Goal: Task Accomplishment & Management: Use online tool/utility

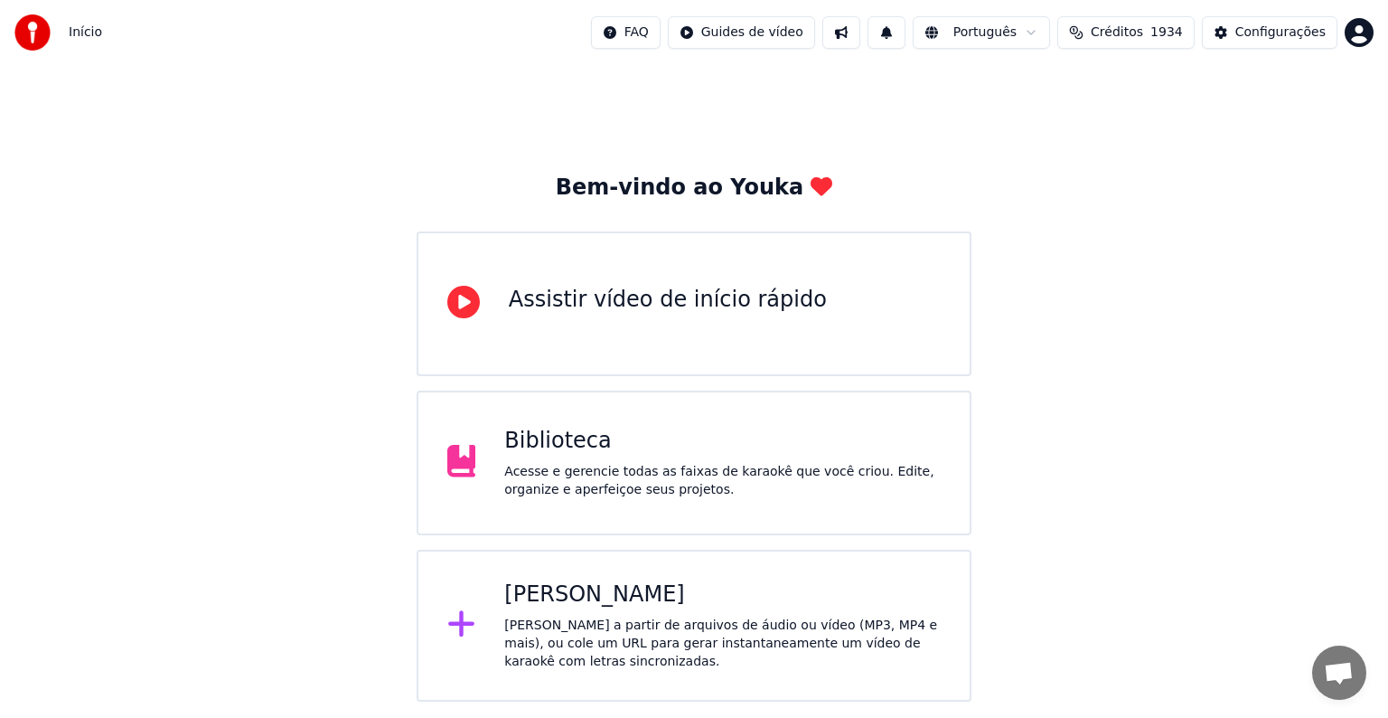
click at [484, 622] on div at bounding box center [468, 625] width 43 height 36
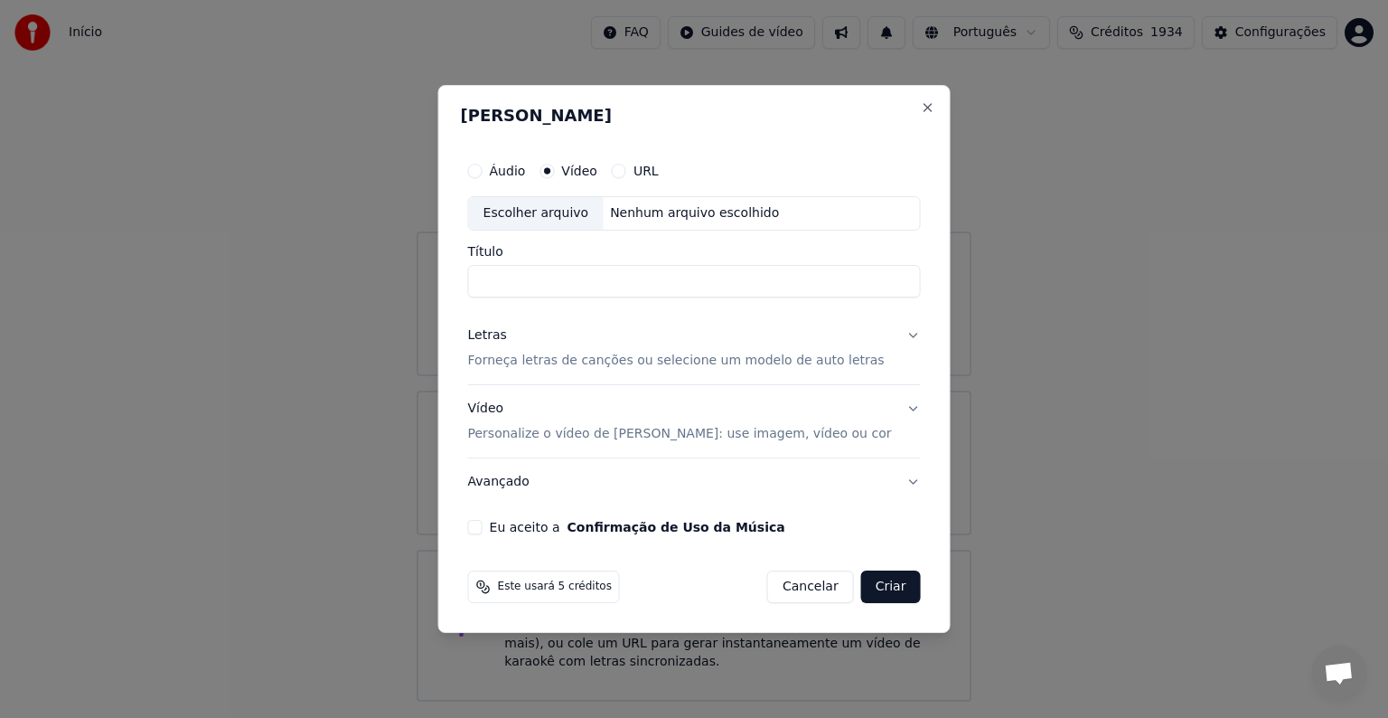
click at [582, 212] on div "Escolher arquivo" at bounding box center [536, 213] width 135 height 33
type input "*********"
click at [497, 358] on p "Forneça letras de canções ou selecione um modelo de auto letras" at bounding box center [676, 361] width 417 height 18
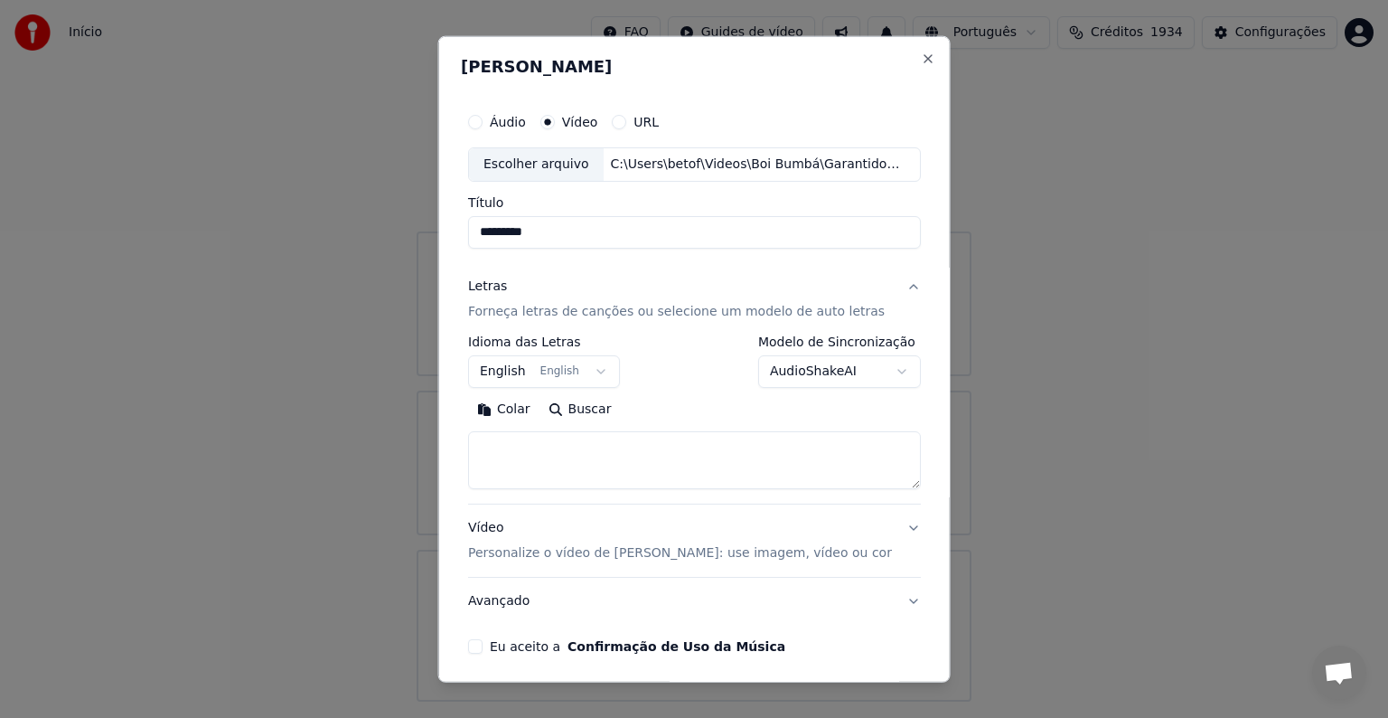
click at [501, 375] on button "English English" at bounding box center [544, 371] width 152 height 33
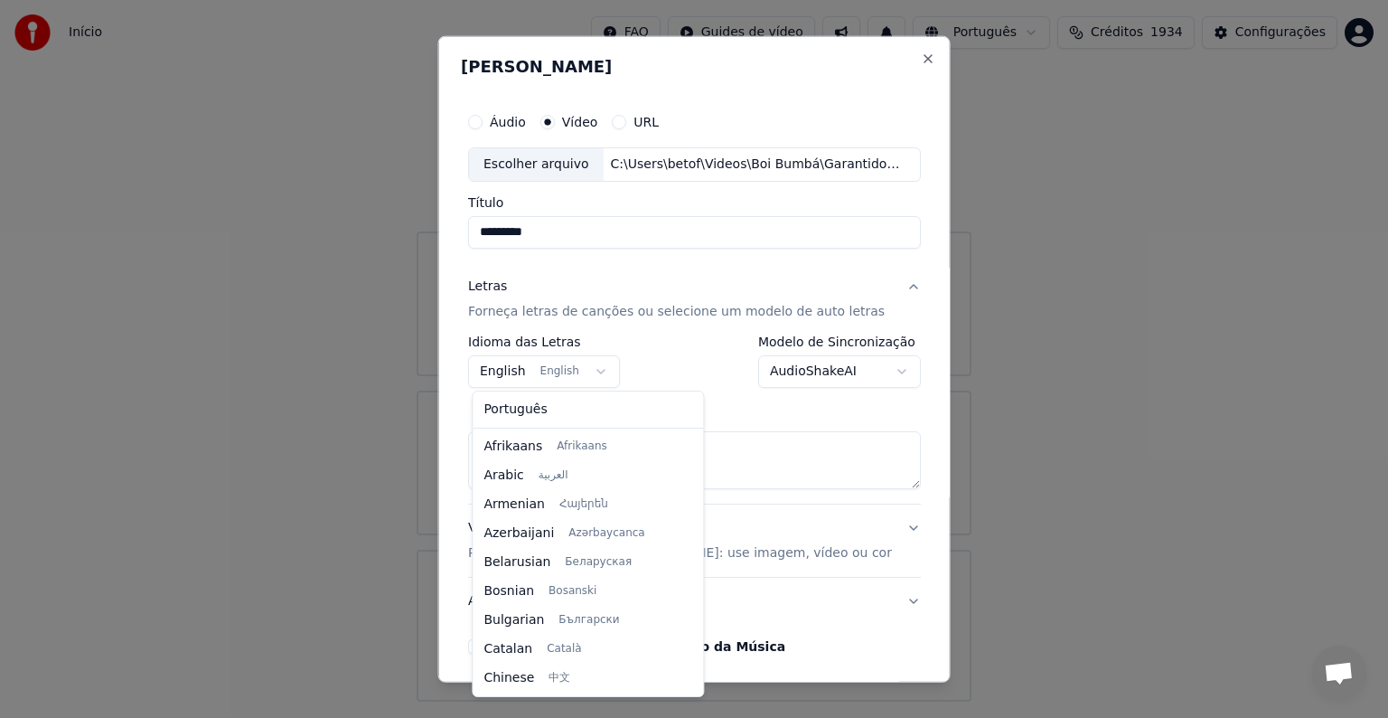
scroll to position [145, 0]
select select "**"
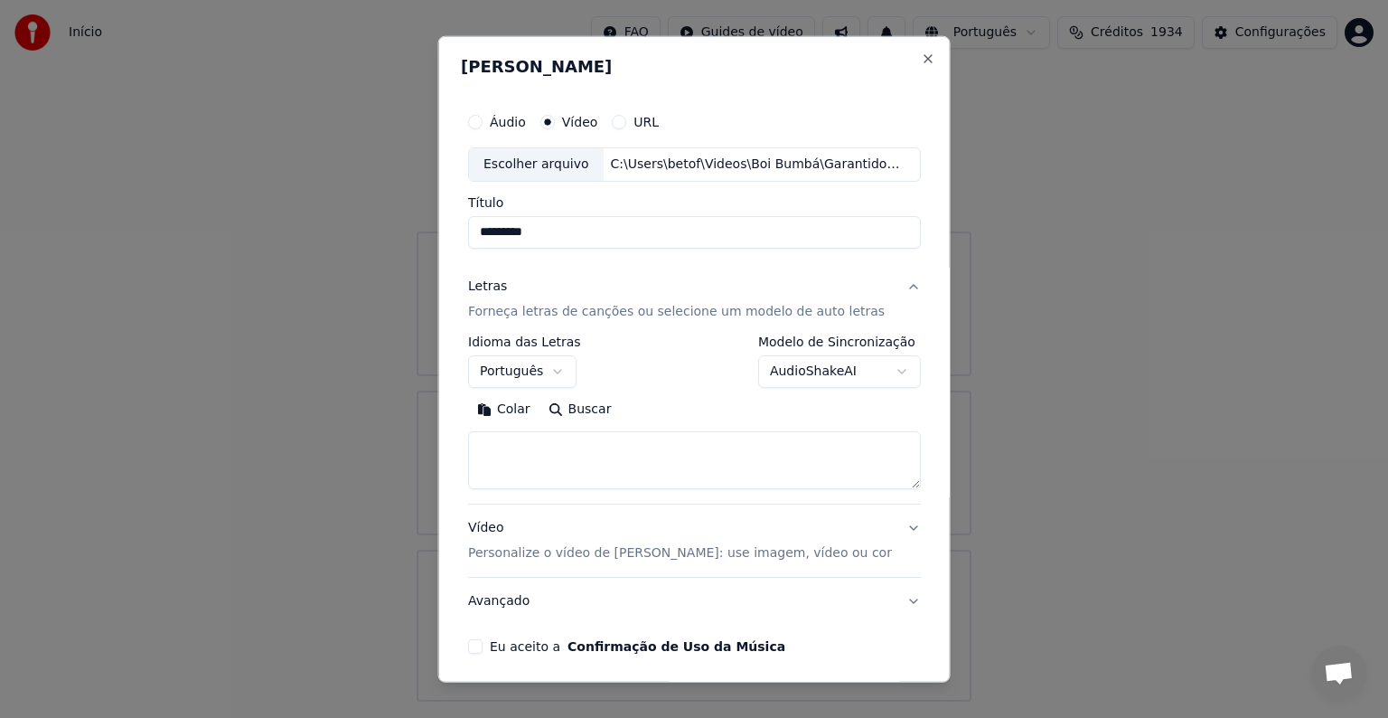
click at [506, 407] on button "Colar" at bounding box center [503, 409] width 71 height 29
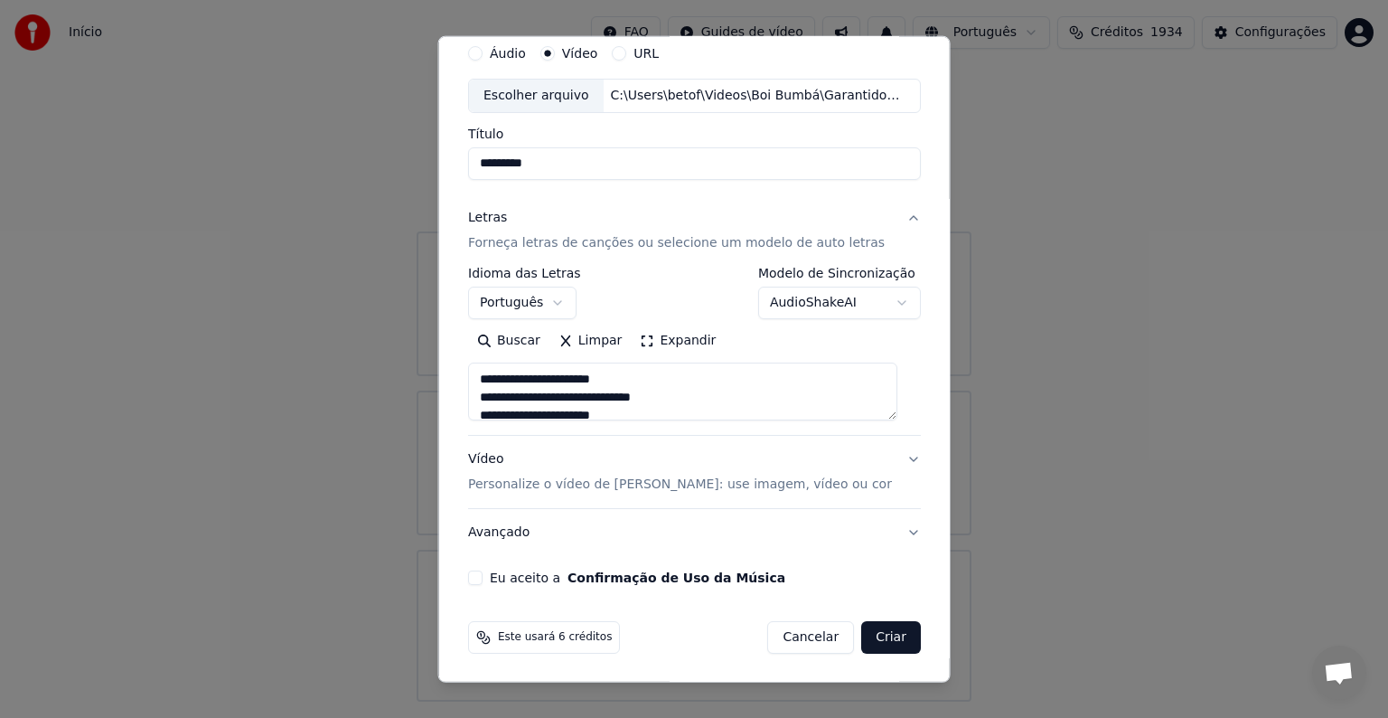
click at [481, 575] on button "Eu aceito a Confirmação de Uso da Música" at bounding box center [475, 577] width 14 height 14
click at [491, 456] on div "Vídeo Personalize o vídeo de karaokê: use imagem, vídeo ou cor" at bounding box center [680, 471] width 424 height 43
type textarea "**********"
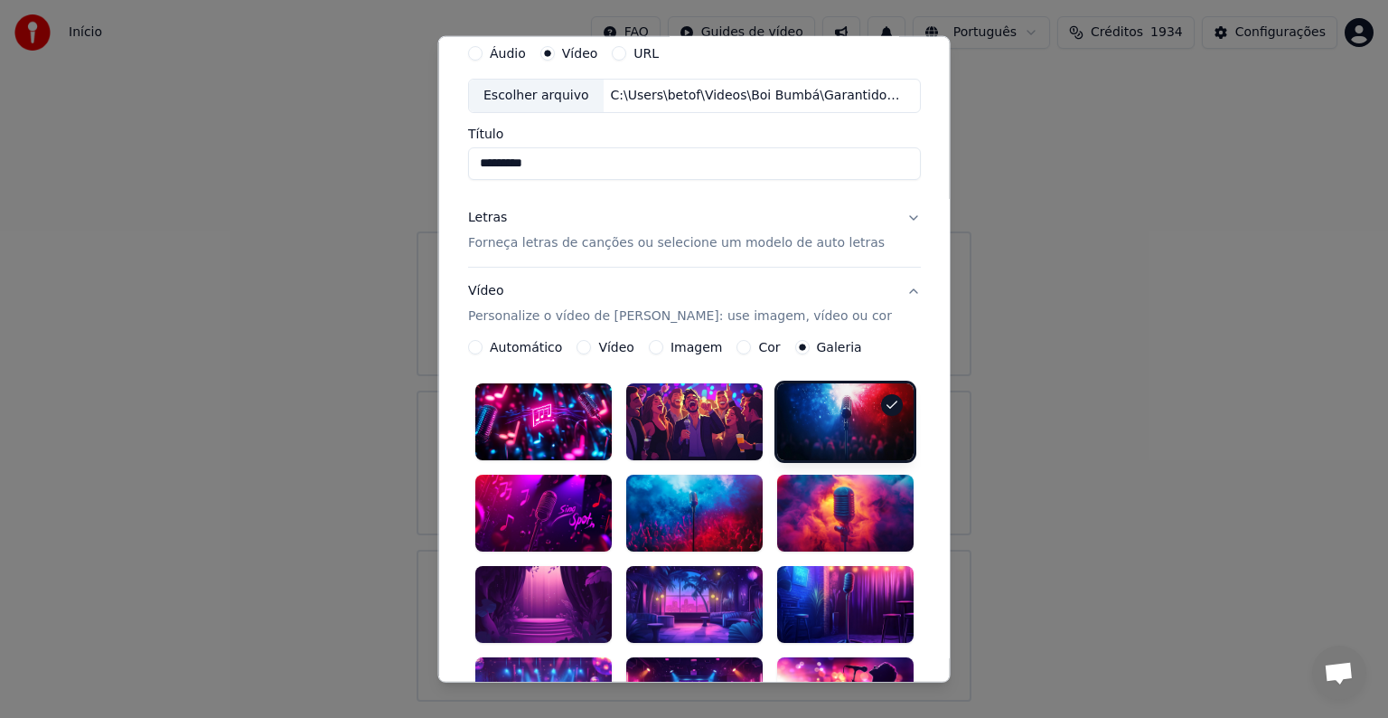
click at [654, 347] on button "Imagem" at bounding box center [655, 347] width 14 height 14
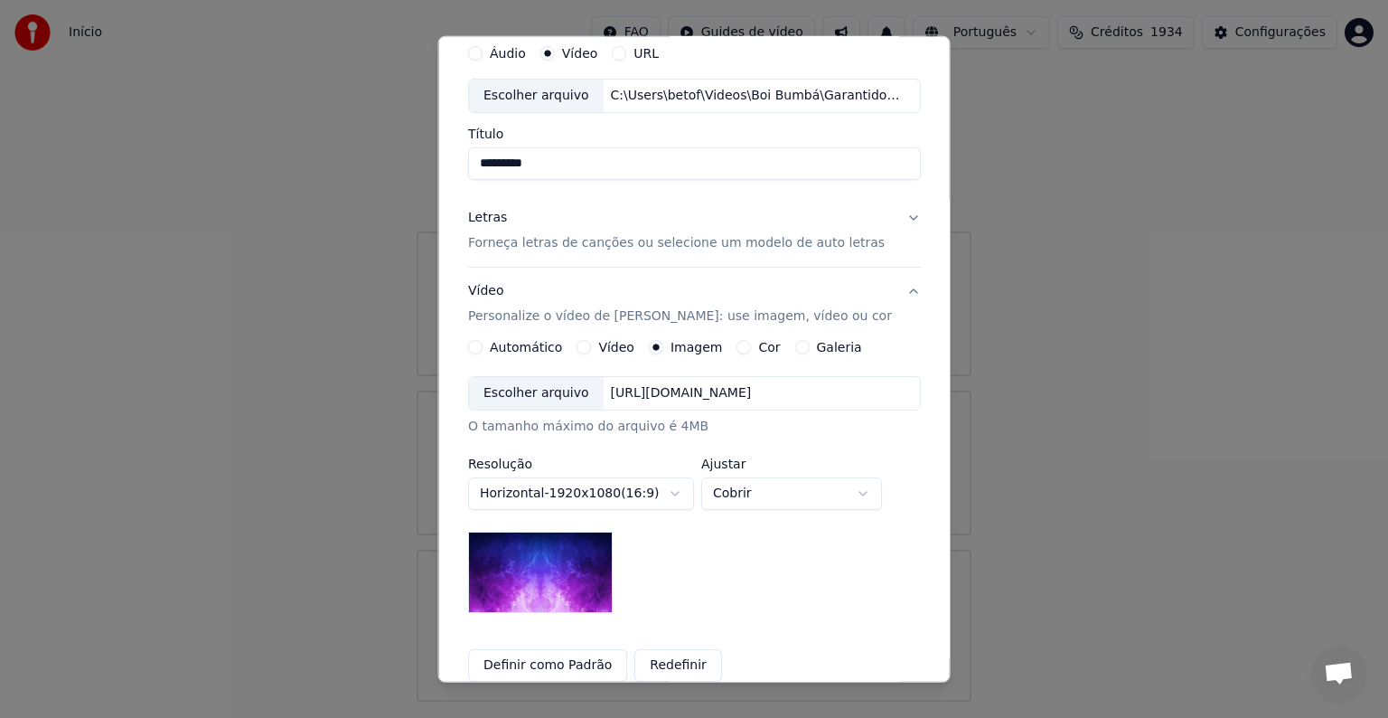
click at [509, 398] on div "Escolher arquivo" at bounding box center [536, 393] width 135 height 33
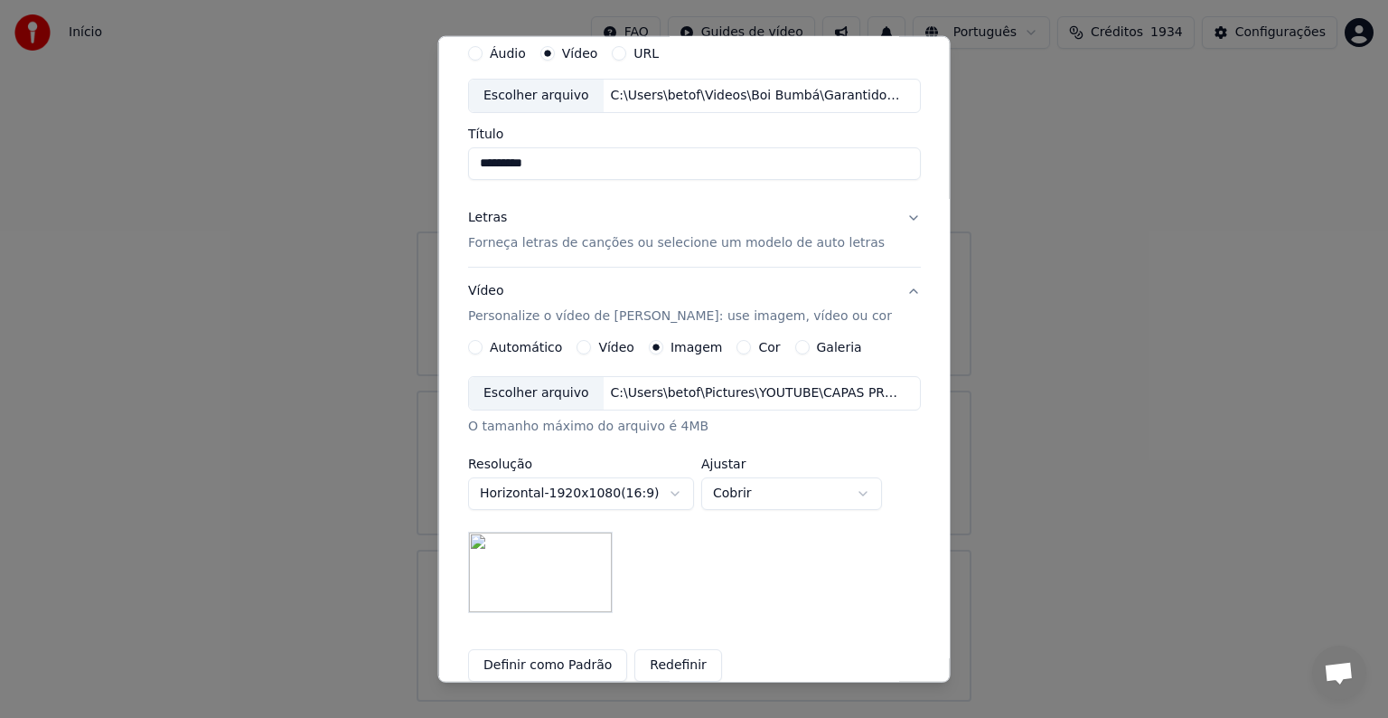
click at [550, 665] on button "Definir como Padrão" at bounding box center [547, 665] width 159 height 33
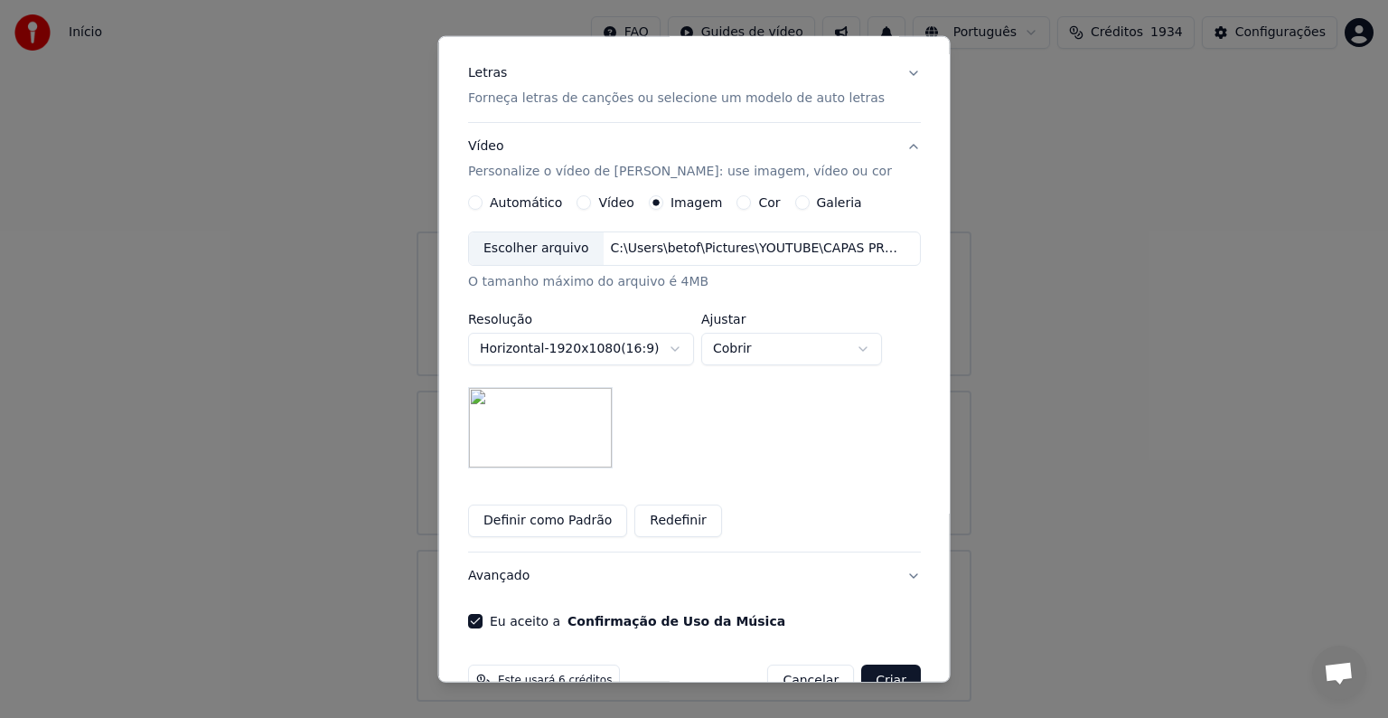
scroll to position [257, 0]
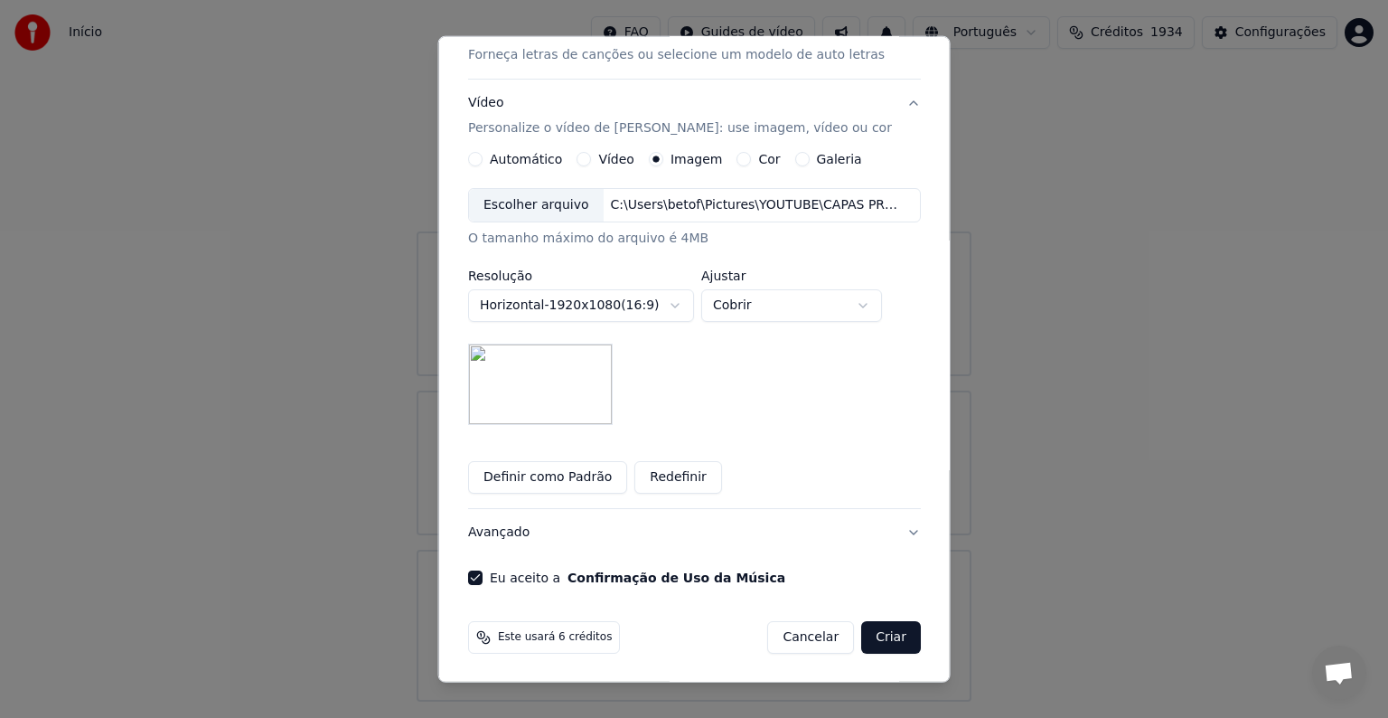
click at [879, 634] on button "Criar" at bounding box center [891, 637] width 60 height 33
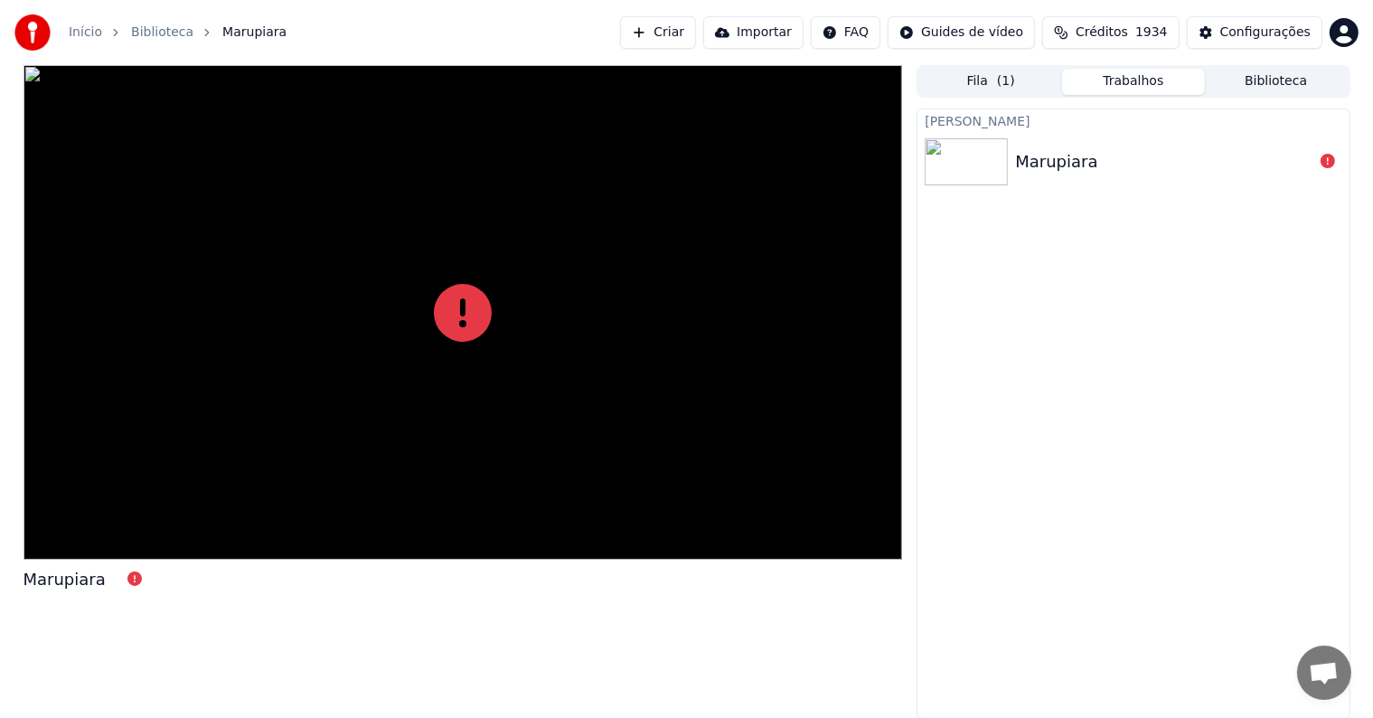
click at [691, 14] on div "Início Biblioteca Marupiara Criar Importar FAQ Guides de vídeo Créditos 1934 Co…" at bounding box center [686, 32] width 1373 height 65
click at [1323, 165] on icon at bounding box center [1328, 161] width 14 height 14
click at [1061, 159] on div "Marupiara" at bounding box center [1056, 161] width 82 height 25
click at [1328, 161] on icon at bounding box center [1328, 161] width 14 height 14
click at [696, 32] on button "Criar" at bounding box center [658, 32] width 76 height 33
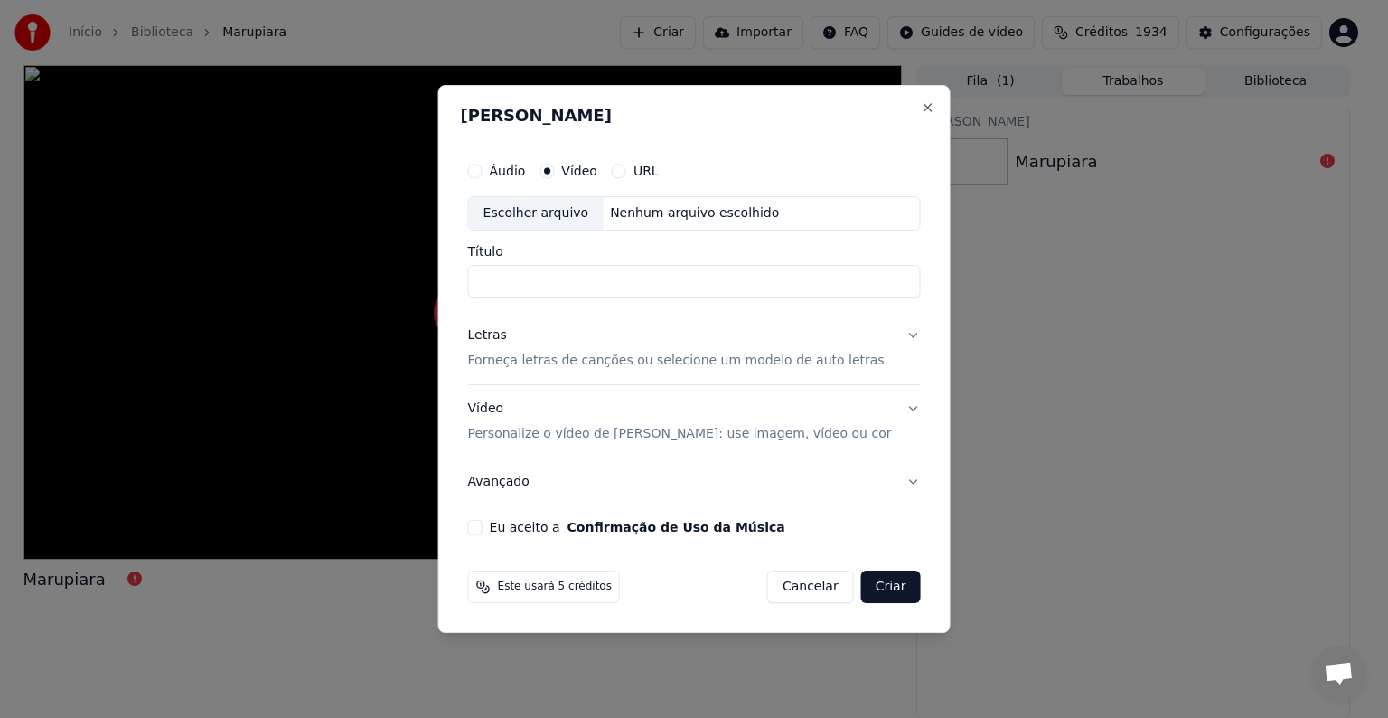
click at [589, 217] on div "Escolher arquivo" at bounding box center [536, 213] width 135 height 33
type input "**********"
click at [524, 366] on p "Forneça letras de canções ou selecione um modelo de auto letras" at bounding box center [676, 361] width 417 height 18
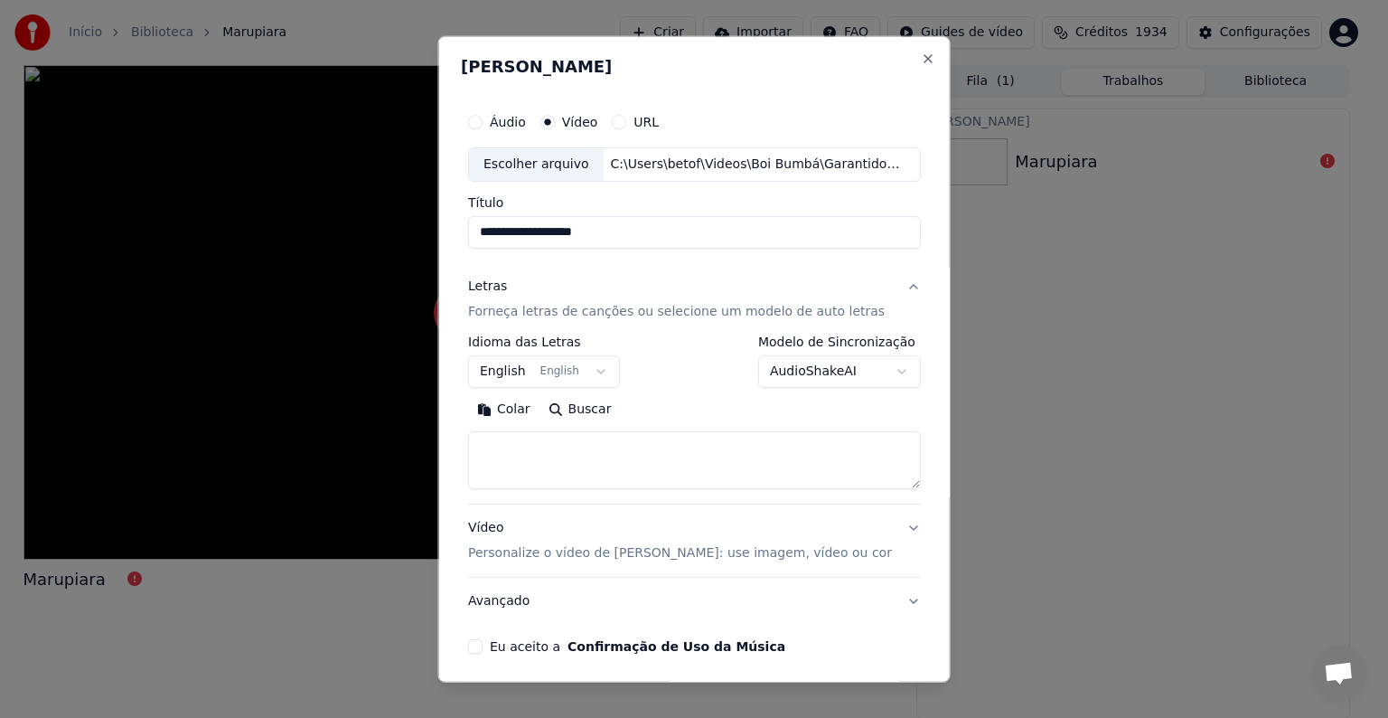
click at [517, 371] on body "**********" at bounding box center [686, 359] width 1373 height 718
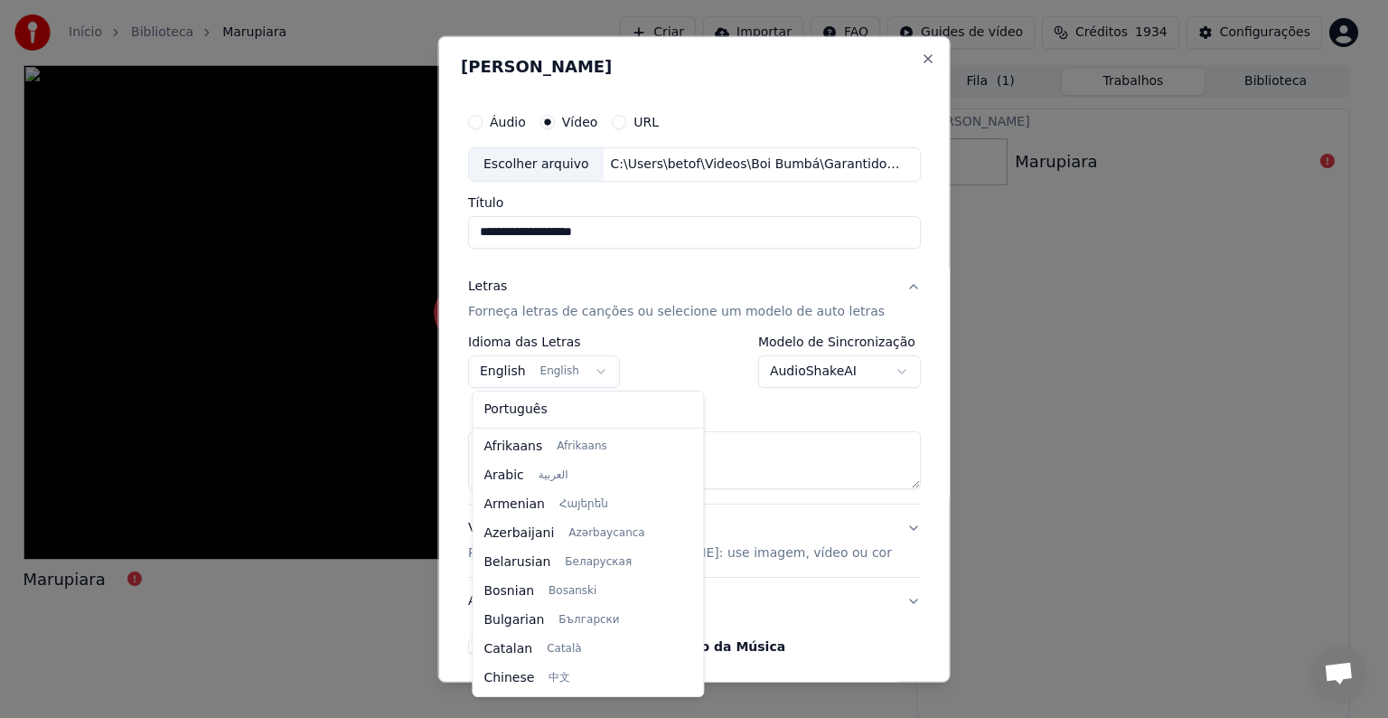
scroll to position [145, 0]
select select "**"
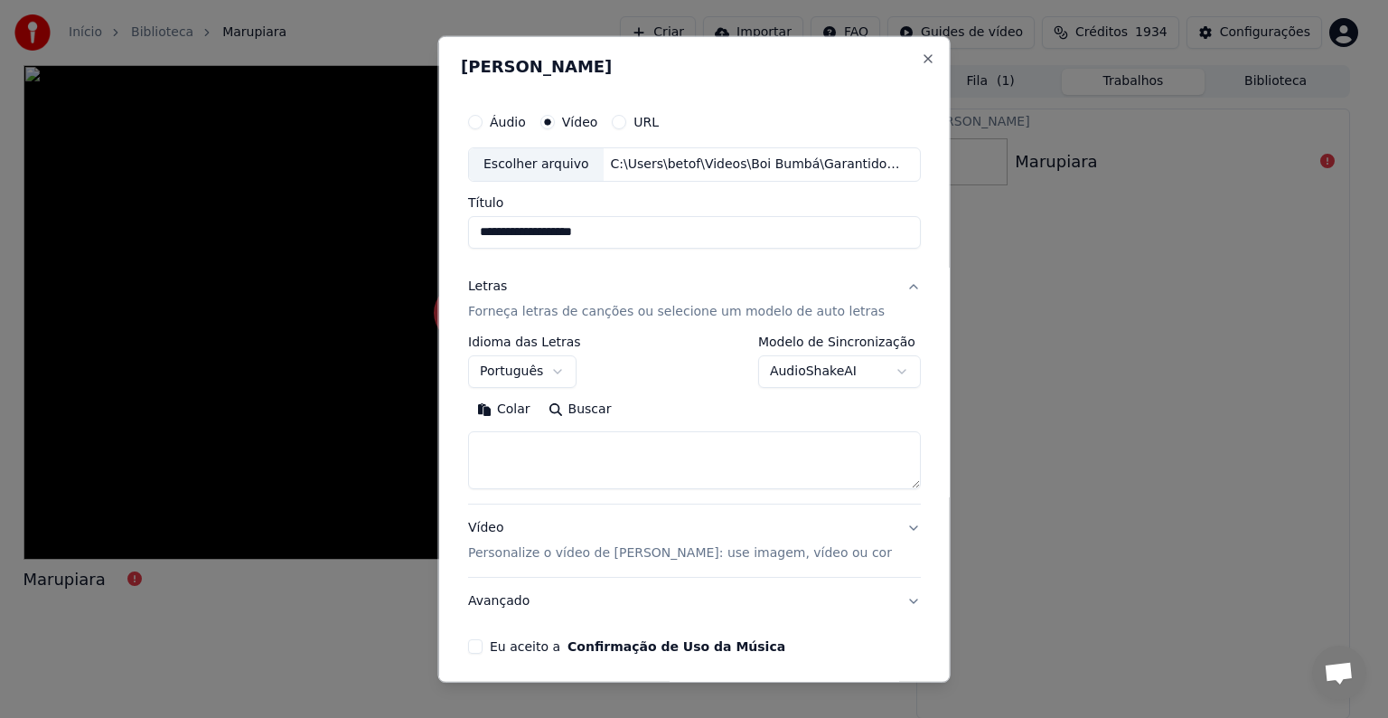
click at [513, 409] on button "Colar" at bounding box center [503, 409] width 71 height 29
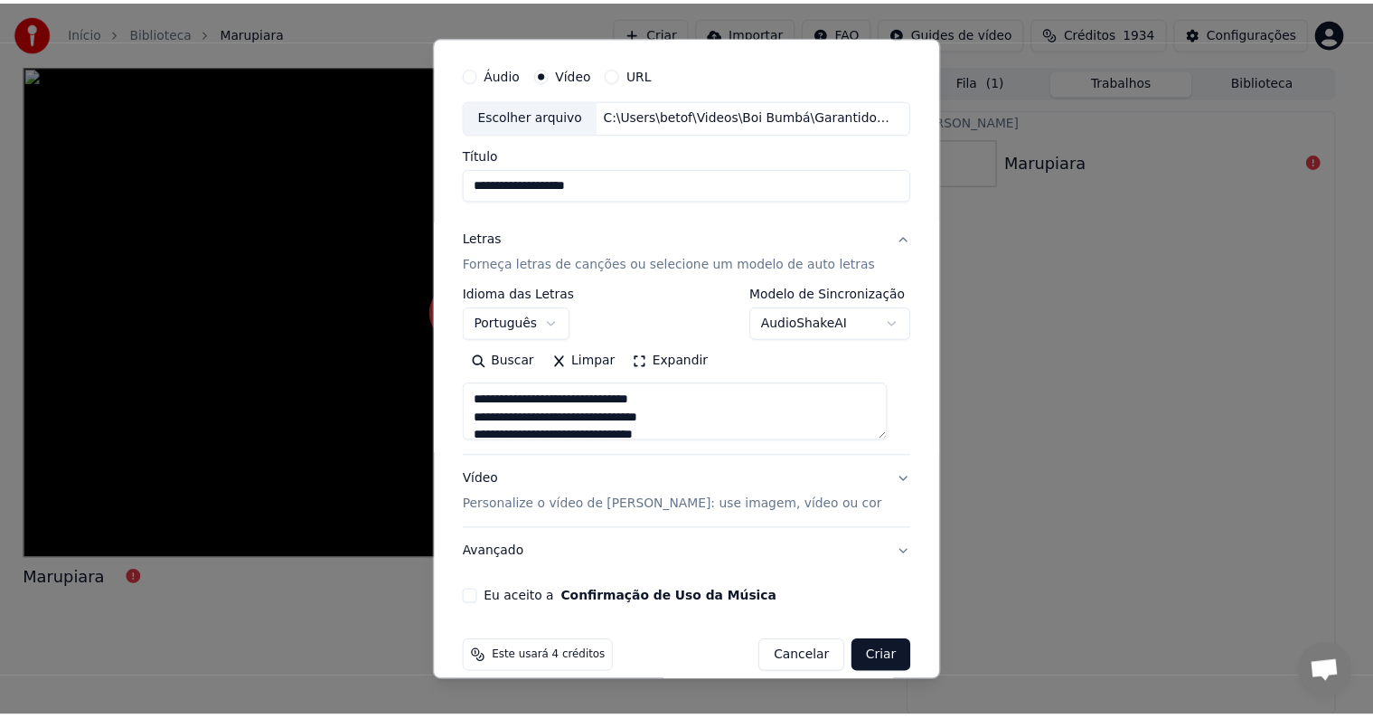
scroll to position [69, 0]
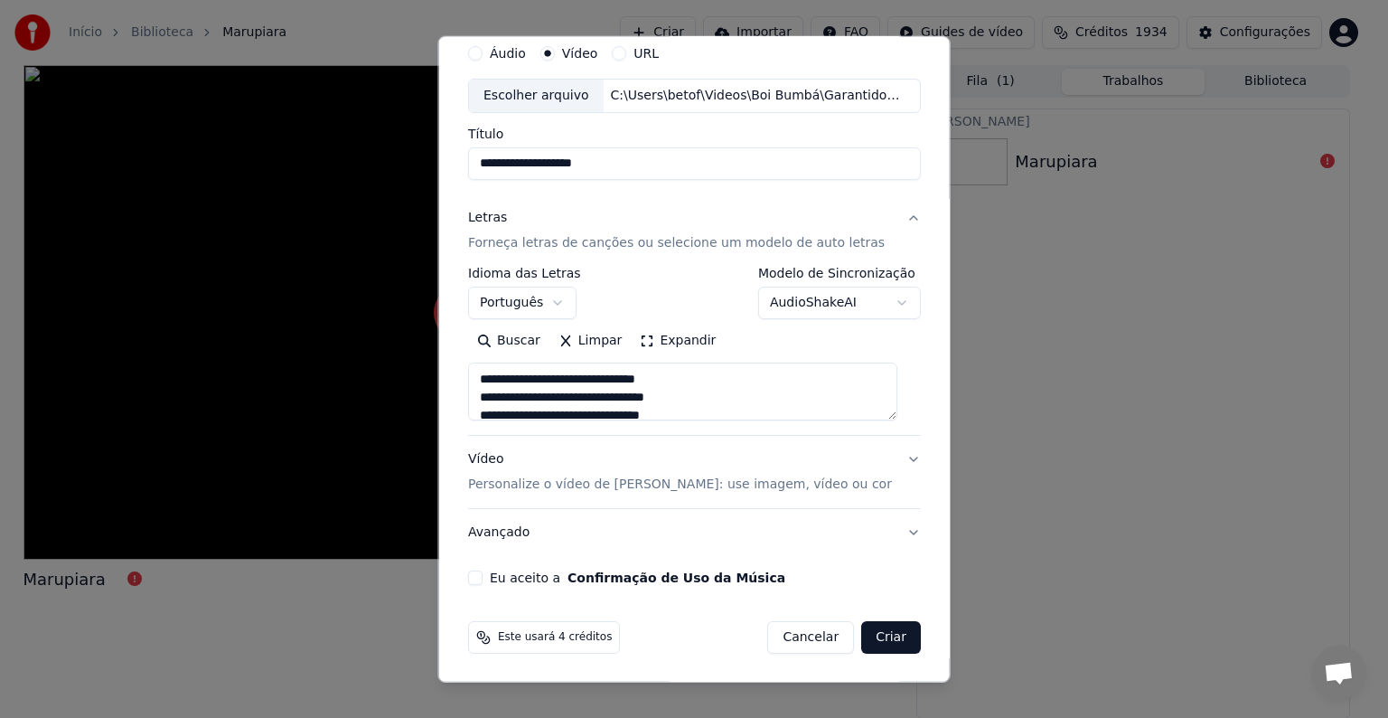
click at [477, 577] on button "Eu aceito a Confirmação de Uso da Música" at bounding box center [475, 577] width 14 height 14
click at [864, 642] on button "Criar" at bounding box center [891, 637] width 60 height 33
type textarea "**********"
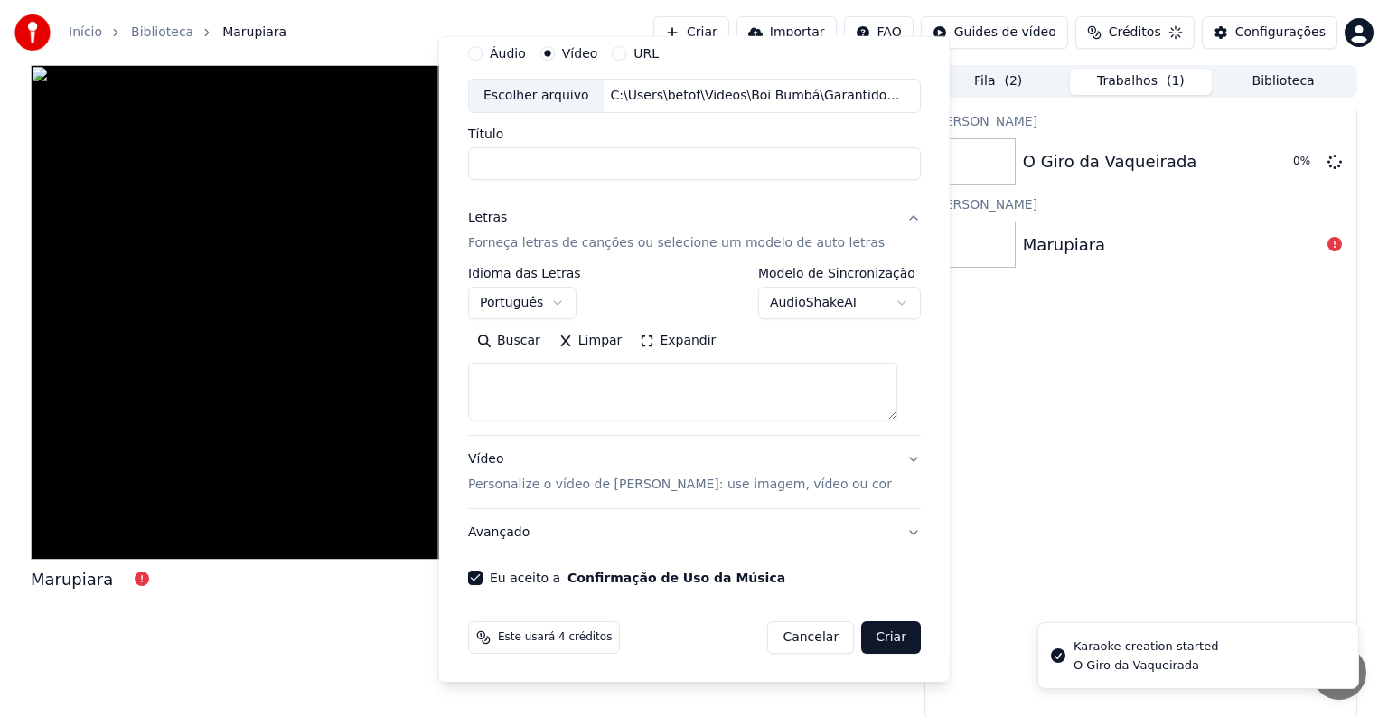
select select
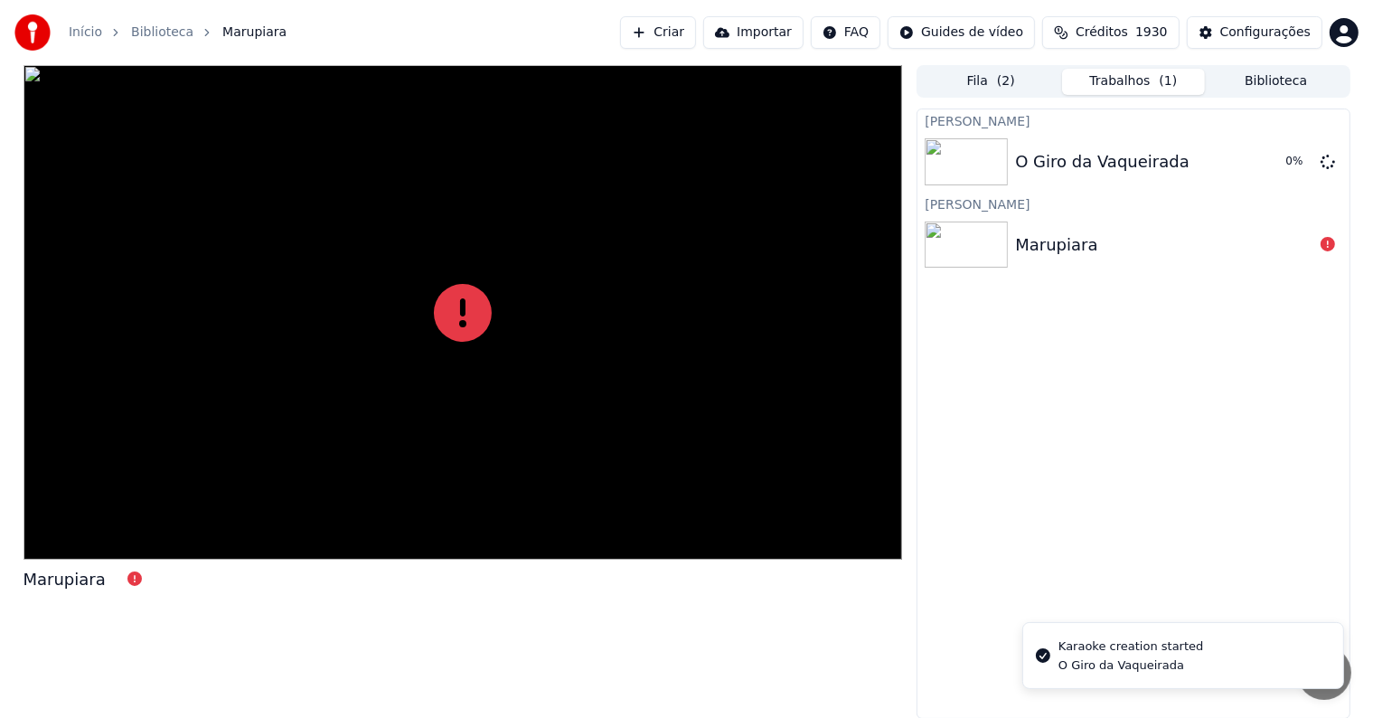
click at [980, 246] on img at bounding box center [966, 244] width 83 height 47
click at [1028, 89] on button "Fila ( 2 )" at bounding box center [990, 82] width 143 height 26
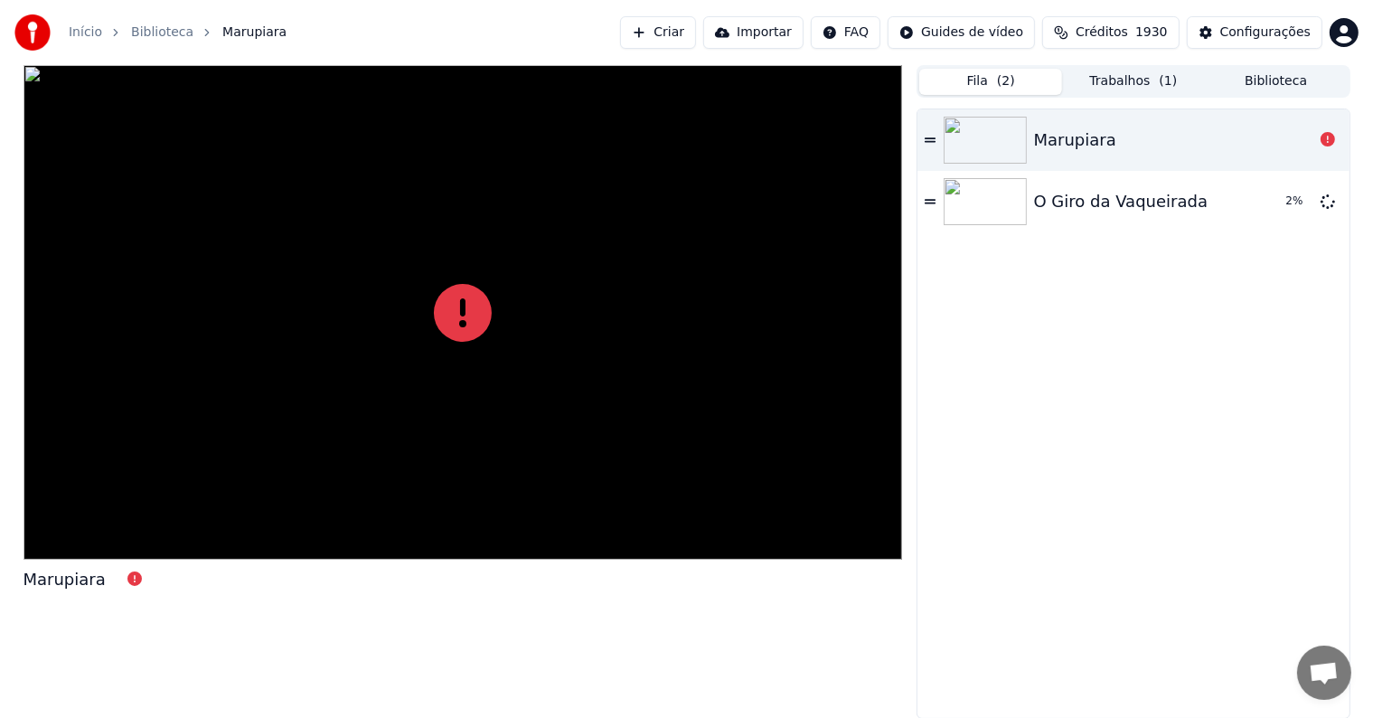
click at [1255, 71] on button "Biblioteca" at bounding box center [1276, 82] width 143 height 26
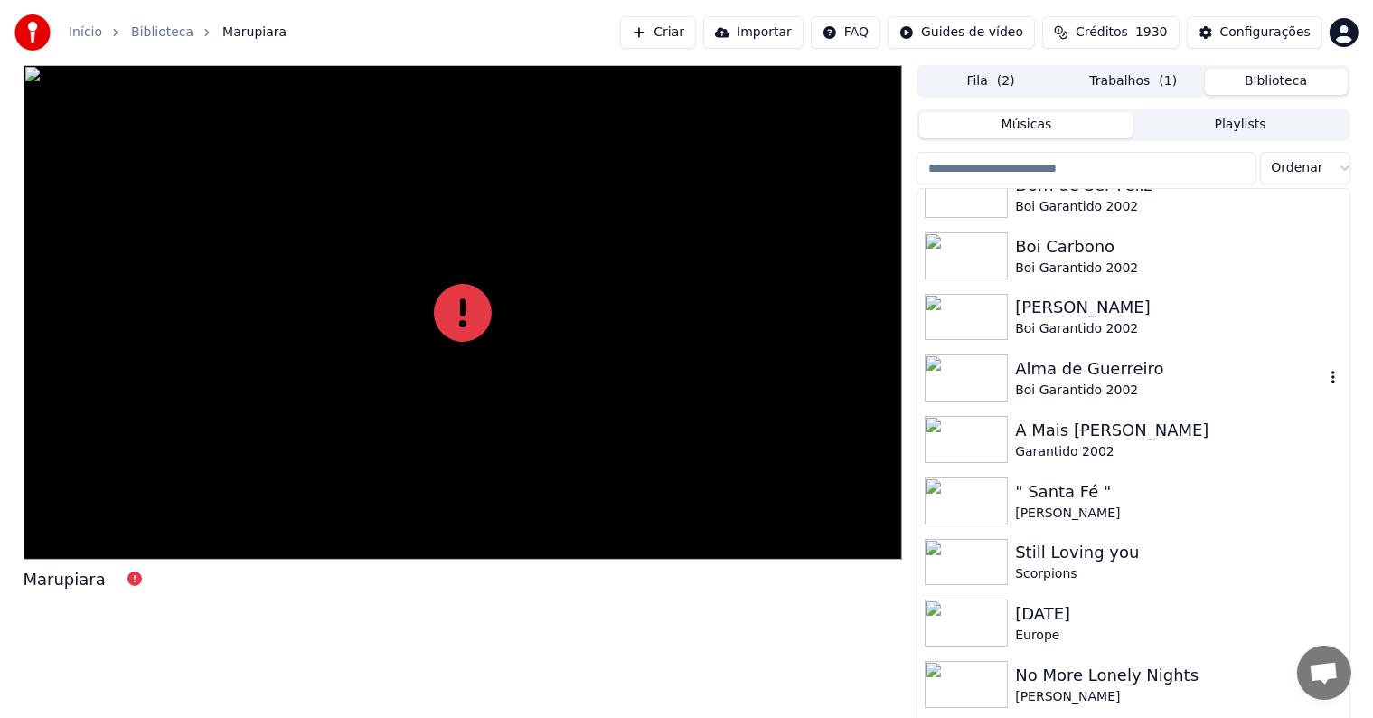
scroll to position [0, 0]
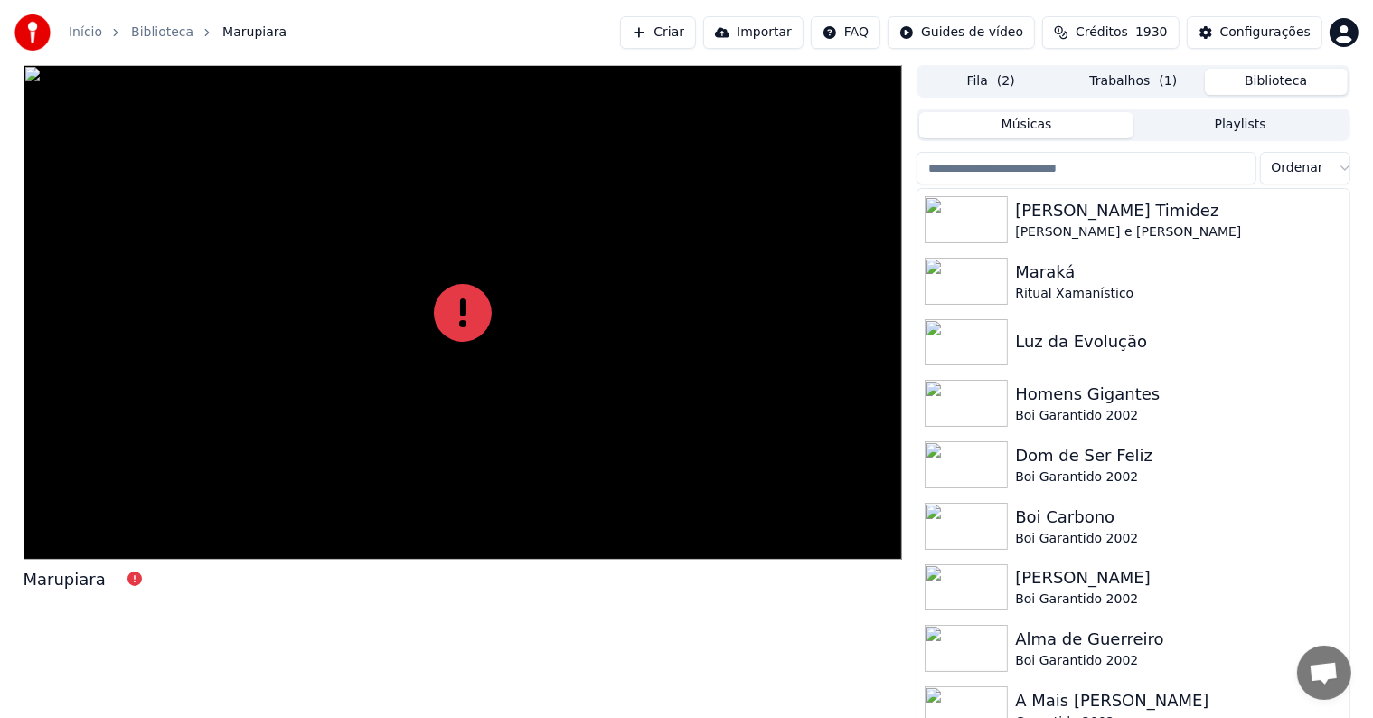
click at [1151, 81] on button "Trabalhos ( 1 )" at bounding box center [1133, 82] width 143 height 26
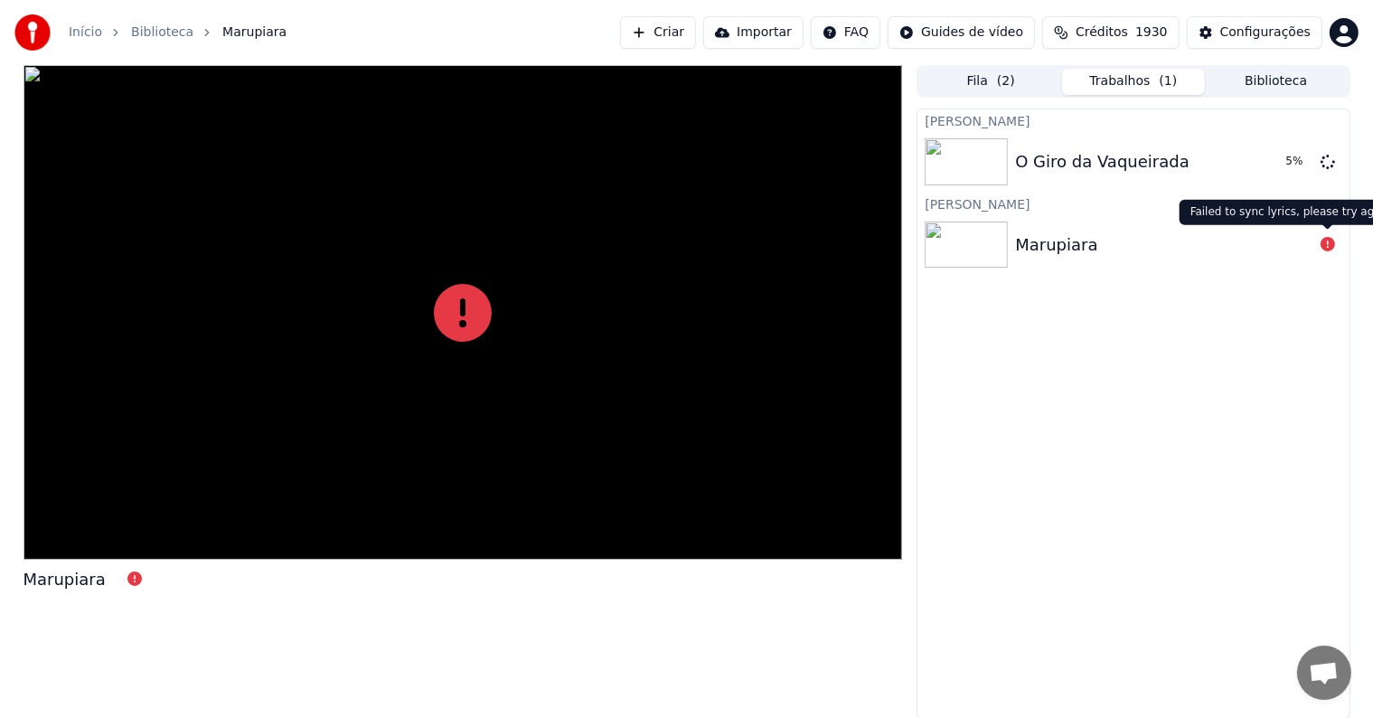
click at [1324, 243] on icon at bounding box center [1328, 244] width 14 height 14
click at [1111, 252] on div "Marupiara" at bounding box center [1163, 244] width 297 height 25
click at [1325, 243] on icon at bounding box center [1328, 244] width 14 height 14
click at [1062, 307] on div "Criar Karaokê O Giro da Vaqueirada 8 % Criar Karaokê Marupiara" at bounding box center [1133, 413] width 433 height 610
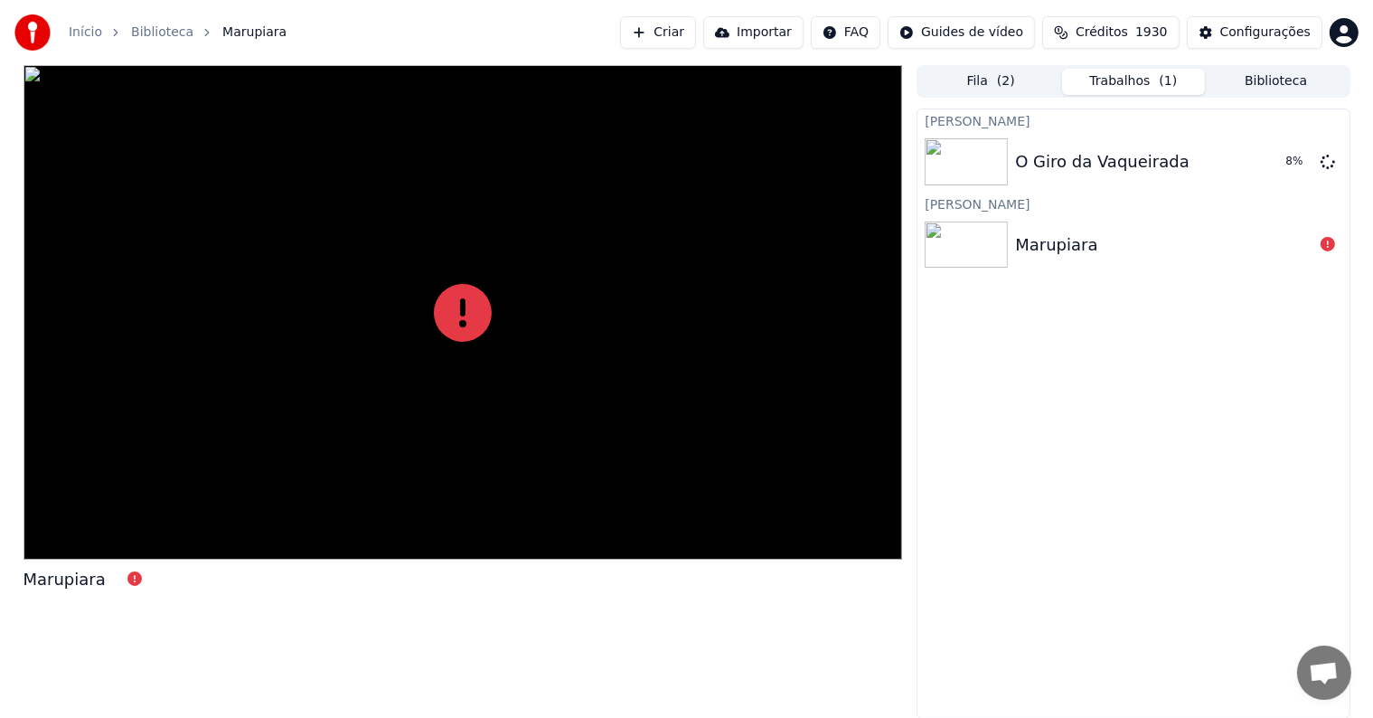
click at [998, 257] on img at bounding box center [966, 244] width 83 height 47
click at [1034, 237] on div "Marupiara" at bounding box center [1056, 244] width 82 height 25
click at [987, 84] on button "Fila ( 2 )" at bounding box center [990, 82] width 143 height 26
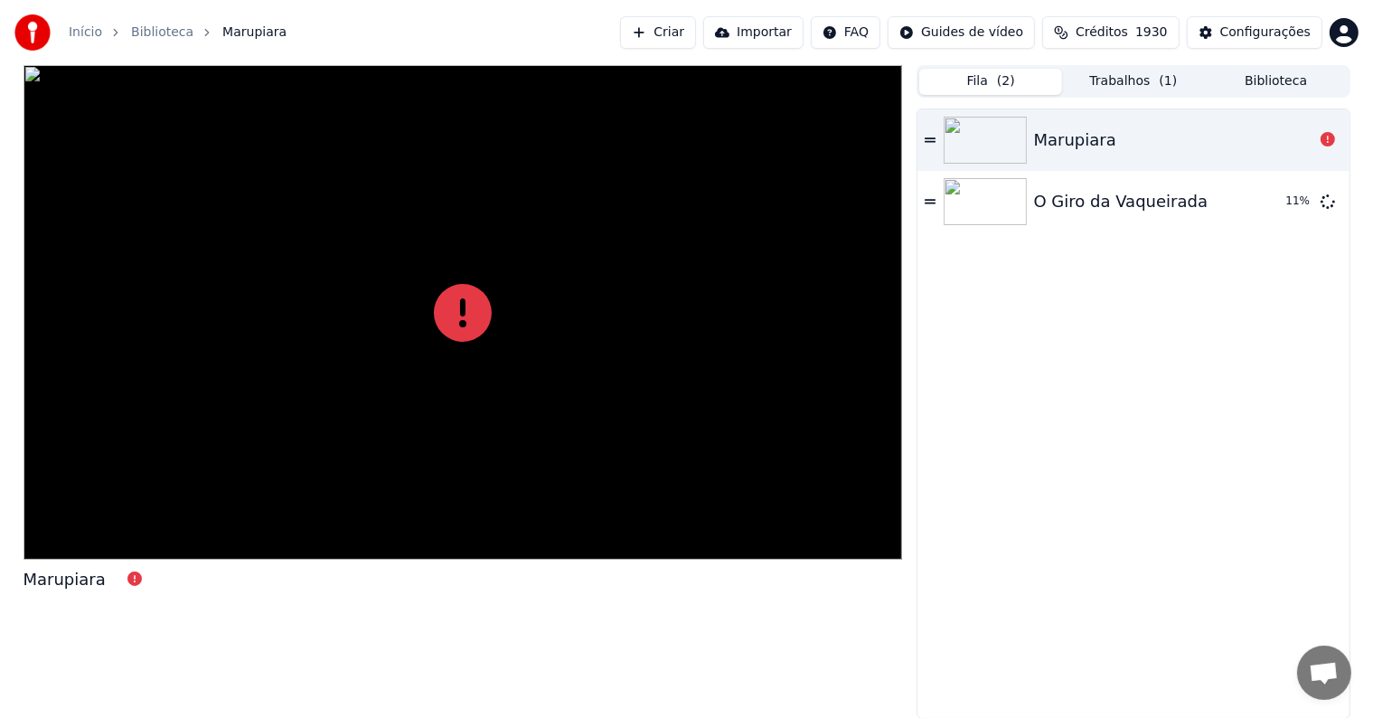
click at [1096, 139] on div "Marupiara" at bounding box center [1075, 139] width 82 height 25
click at [1137, 80] on button "Trabalhos ( 1 )" at bounding box center [1133, 82] width 143 height 26
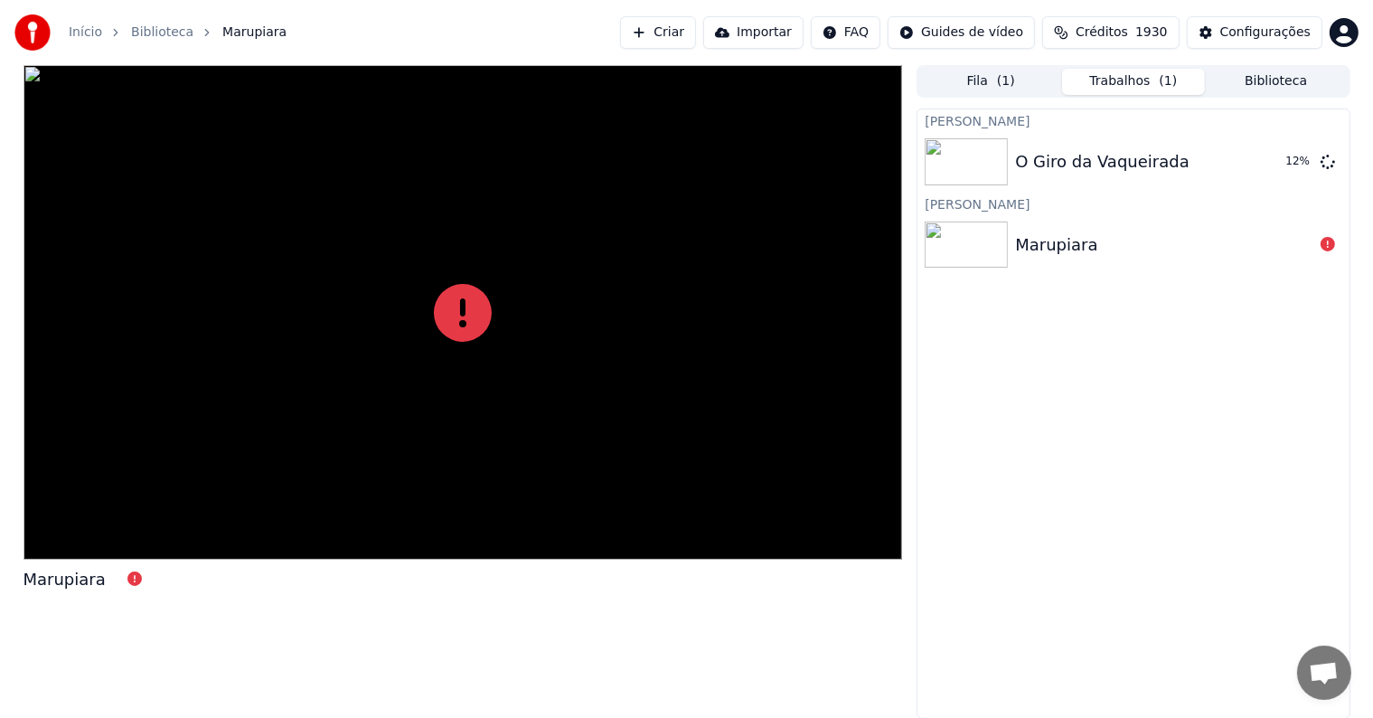
click at [1002, 81] on span "( 1 )" at bounding box center [1006, 81] width 18 height 18
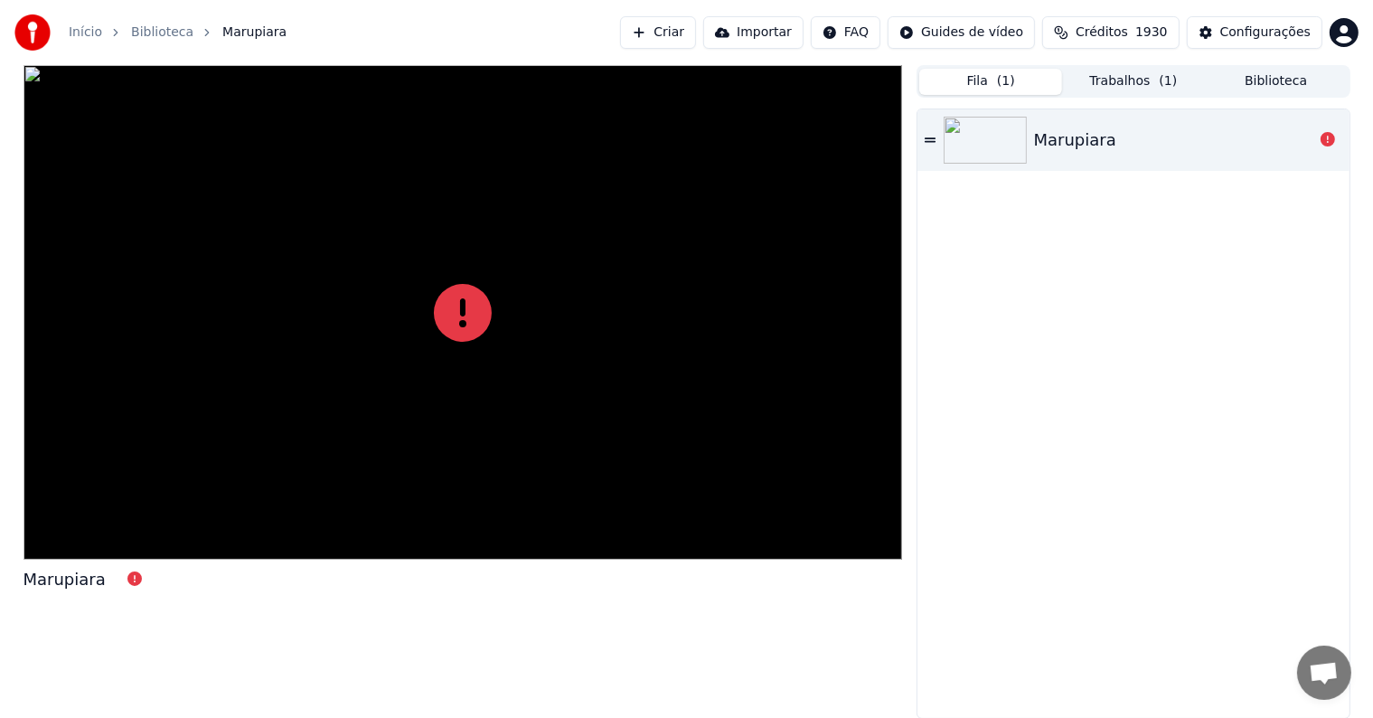
click at [1081, 142] on div "Marupiara" at bounding box center [1075, 139] width 82 height 25
click at [980, 143] on img at bounding box center [985, 140] width 83 height 47
click at [928, 138] on icon at bounding box center [930, 139] width 11 height 5
click at [1096, 80] on button "Trabalhos ( 1 )" at bounding box center [1133, 82] width 143 height 26
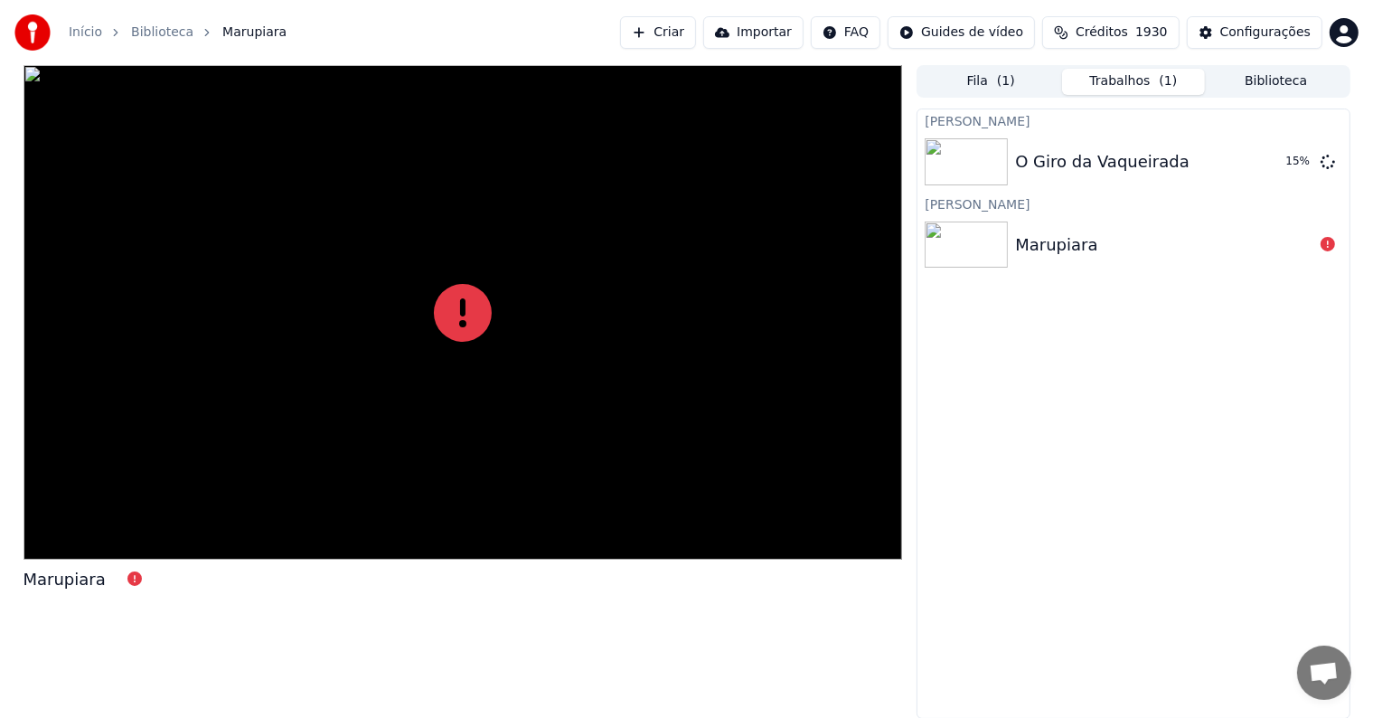
click at [1268, 91] on button "Biblioteca" at bounding box center [1276, 82] width 143 height 26
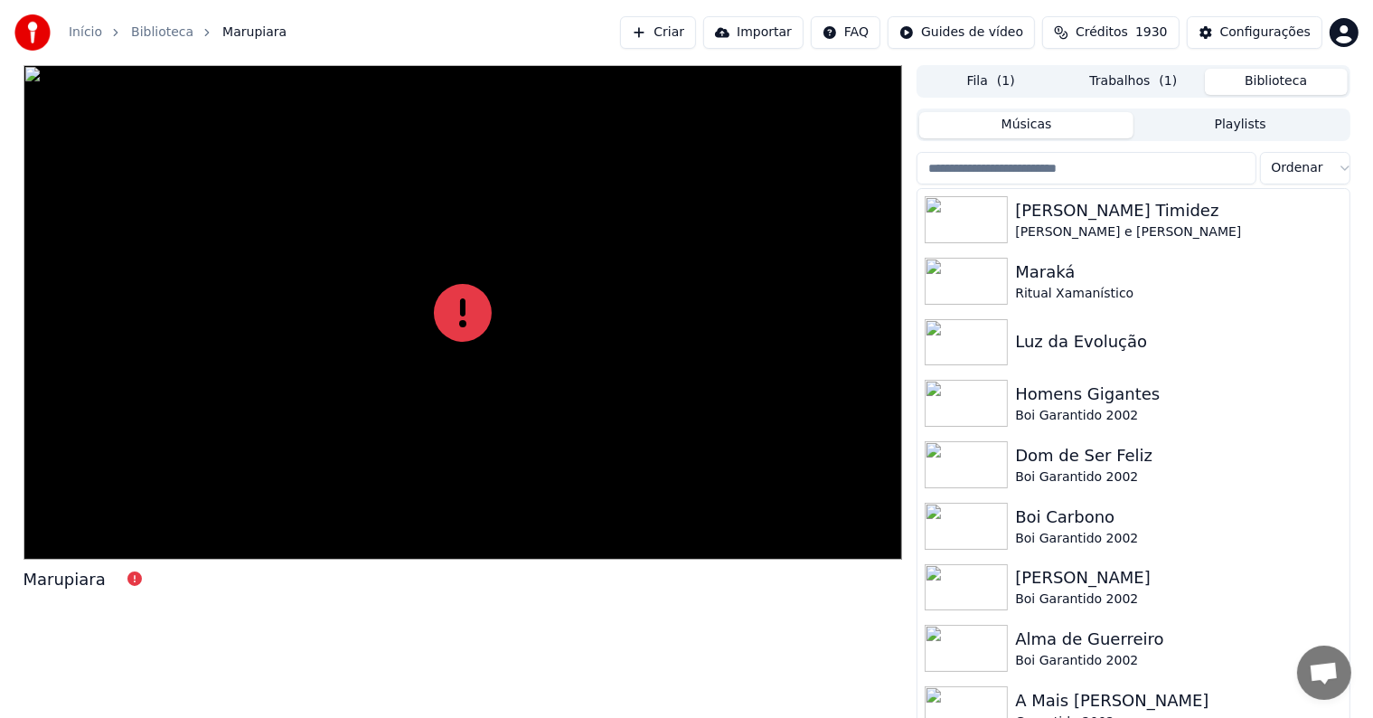
click at [1011, 118] on button "Músicas" at bounding box center [1026, 125] width 214 height 26
click at [987, 87] on button "Fila ( 1 )" at bounding box center [990, 82] width 143 height 26
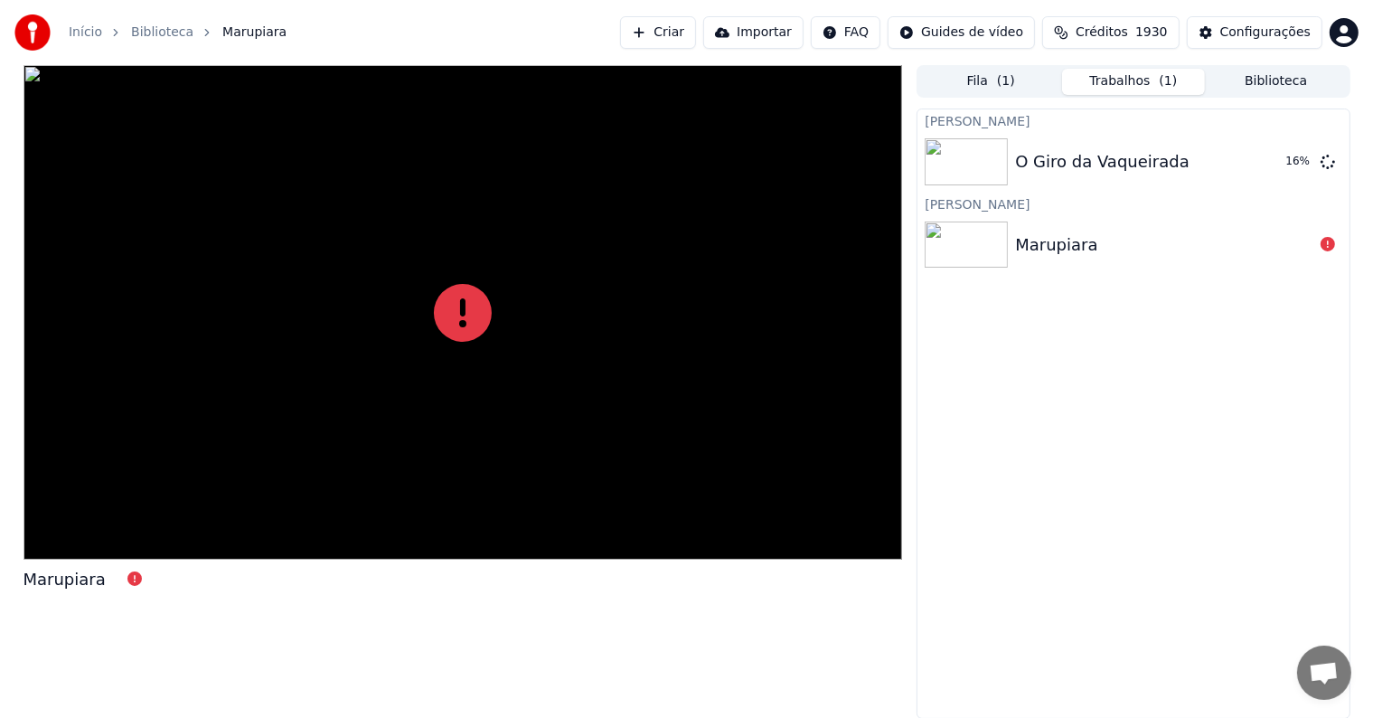
click at [1124, 87] on button "Trabalhos ( 1 )" at bounding box center [1133, 82] width 143 height 26
